Goal: Navigation & Orientation: Find specific page/section

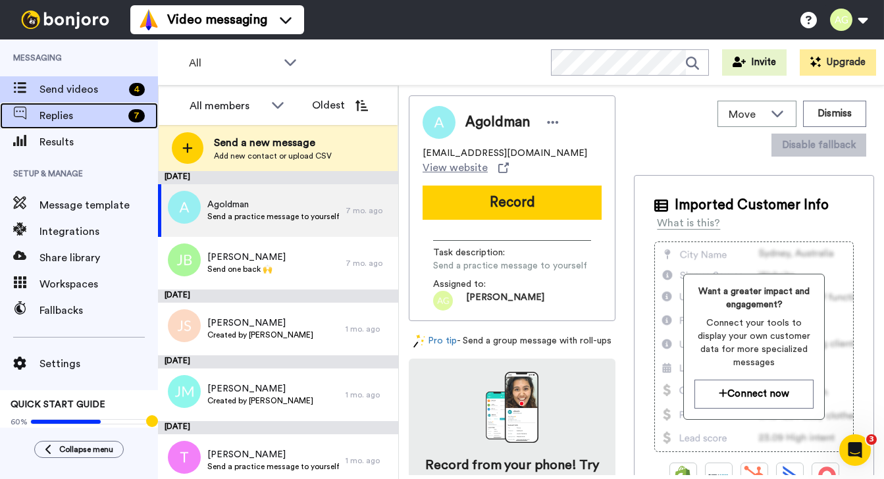
click at [78, 122] on span "Replies" at bounding box center [82, 116] width 84 height 16
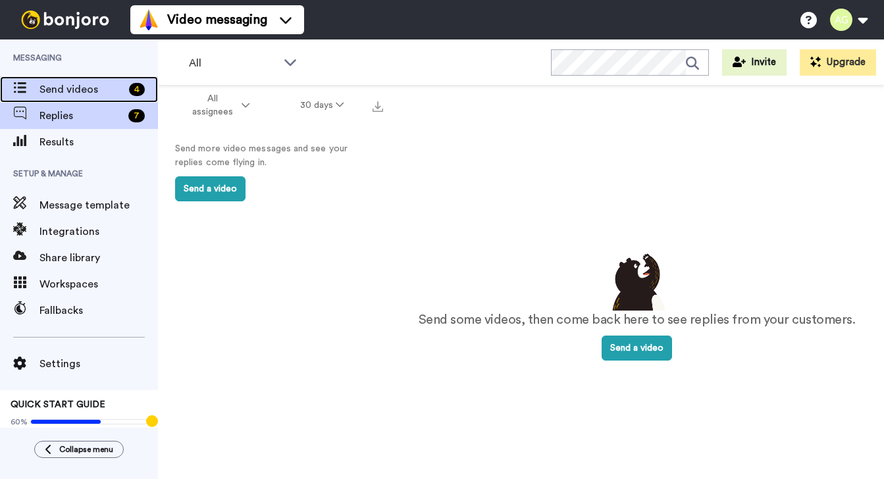
click at [61, 90] on span "Send videos" at bounding box center [82, 90] width 84 height 16
